Goal: Information Seeking & Learning: Learn about a topic

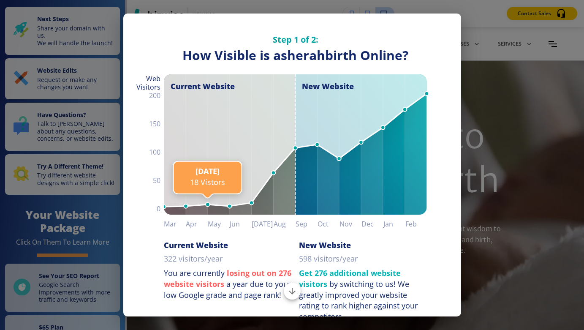
click at [208, 154] on line at bounding box center [208, 205] width 0 height 732
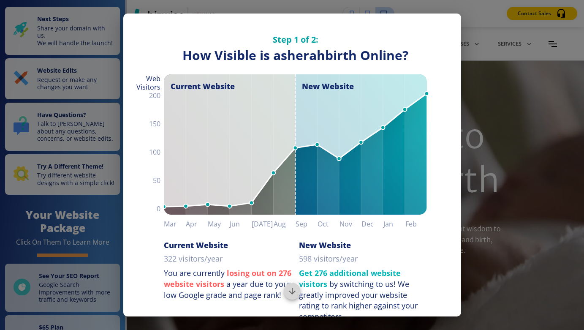
click at [292, 293] on icon "Scroll to bottom" at bounding box center [292, 291] width 7 height 7
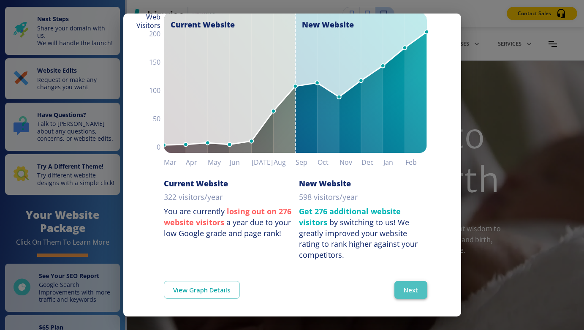
click at [413, 291] on button "Next" at bounding box center [410, 290] width 33 height 18
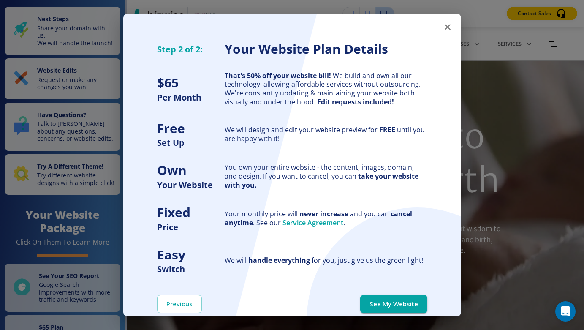
click at [321, 220] on link "Service Agreement" at bounding box center [313, 222] width 61 height 9
click at [405, 302] on button "See My Website" at bounding box center [393, 304] width 67 height 18
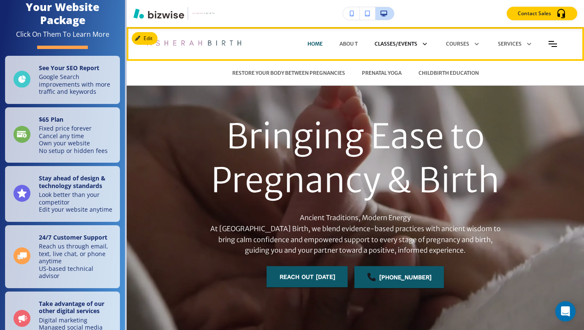
click at [425, 43] on icon at bounding box center [423, 44] width 12 height 12
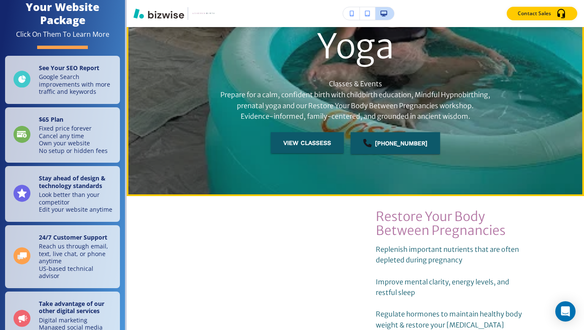
scroll to position [156, 0]
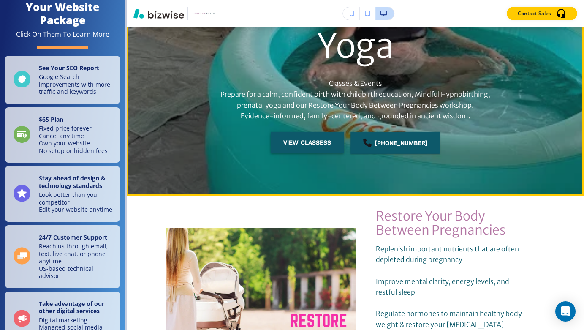
click at [313, 141] on button "view classess" at bounding box center [307, 142] width 73 height 21
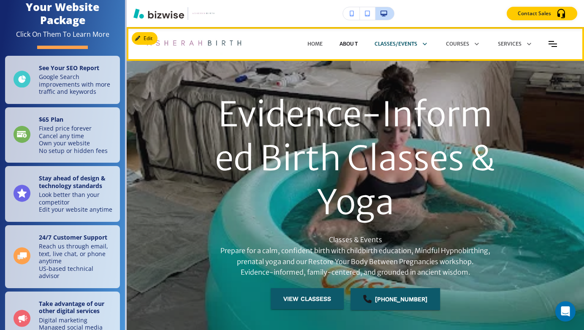
scroll to position [0, 0]
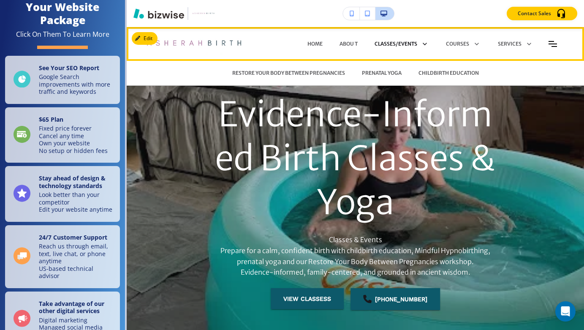
click at [426, 44] on icon at bounding box center [425, 44] width 4 height 3
click at [452, 71] on p "CHILDBIRTH EDUCATION" at bounding box center [449, 73] width 60 height 8
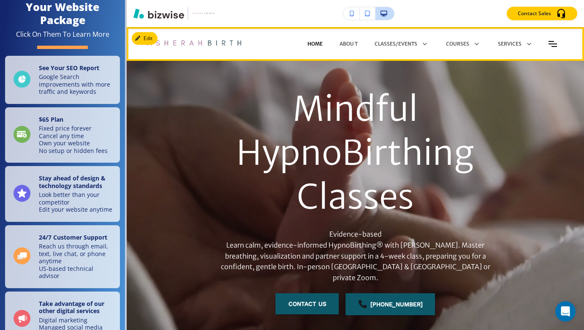
click at [316, 42] on p "HOME" at bounding box center [314, 44] width 15 height 8
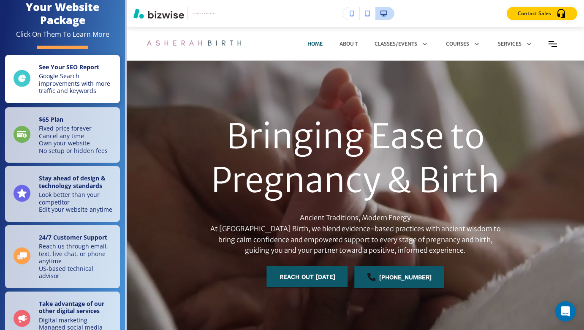
click at [71, 63] on strong "See Your SEO Report" at bounding box center [69, 67] width 60 height 8
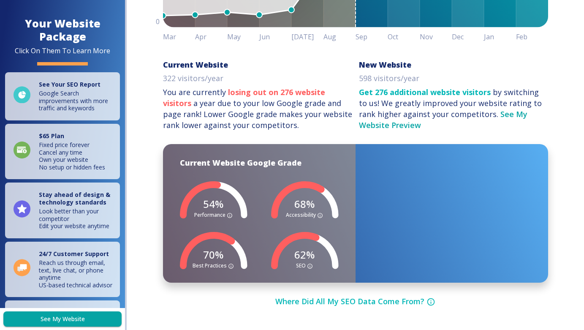
scroll to position [312, 0]
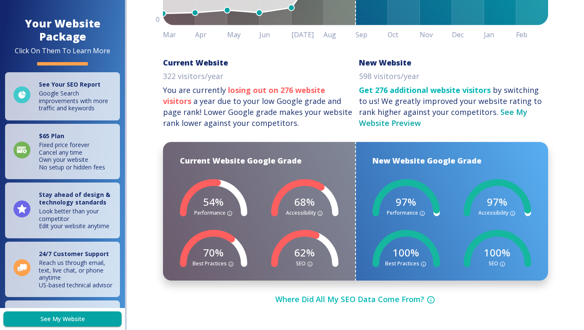
click at [496, 107] on link "See My Website Preview" at bounding box center [443, 117] width 169 height 21
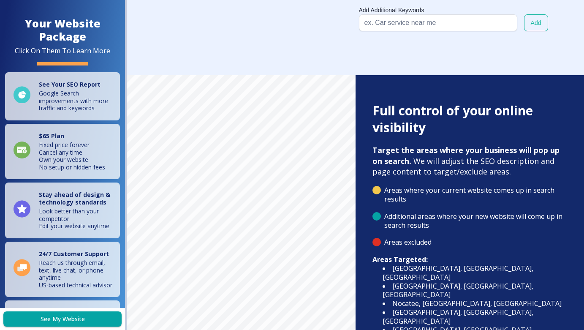
scroll to position [1154, 0]
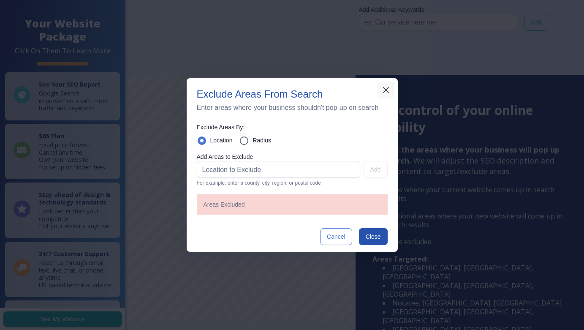
click at [386, 89] on icon "button" at bounding box center [386, 90] width 10 height 10
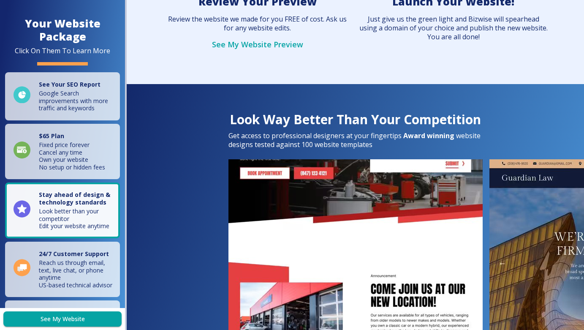
scroll to position [123, 0]
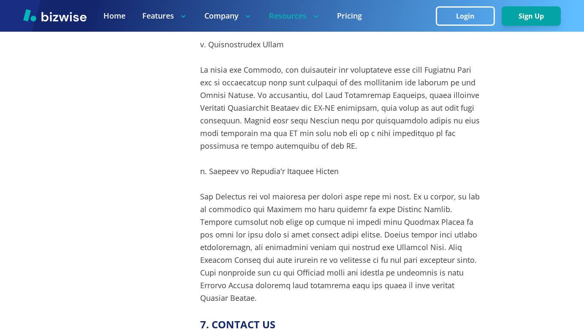
scroll to position [5436, 0]
